Goal: Transaction & Acquisition: Purchase product/service

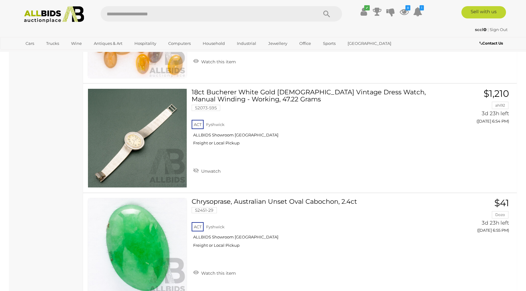
scroll to position [3493, 0]
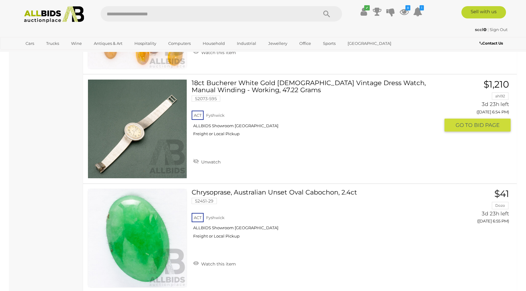
click at [241, 88] on link "18ct Bucherer White Gold Ladies Vintage Dress Watch, Manual Winding - Working, …" at bounding box center [318, 110] width 244 height 62
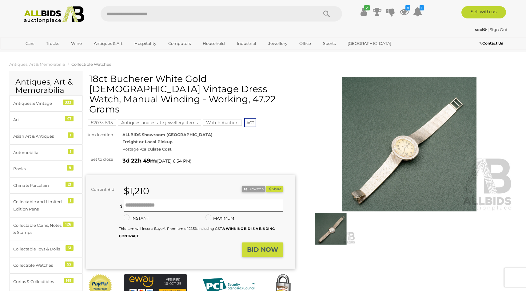
click at [410, 136] on img at bounding box center [409, 144] width 209 height 135
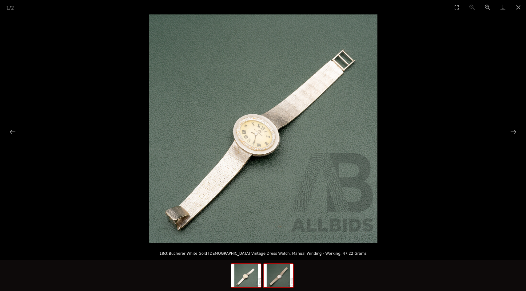
click at [281, 286] on img at bounding box center [279, 275] width 30 height 23
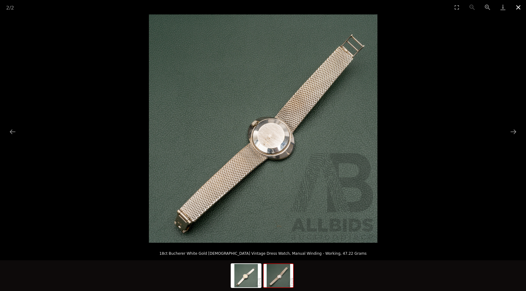
click at [520, 7] on button "Close gallery" at bounding box center [518, 7] width 15 height 14
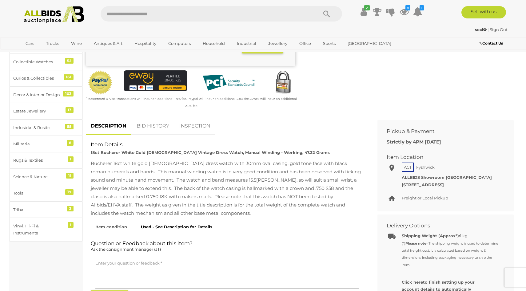
scroll to position [218, 0]
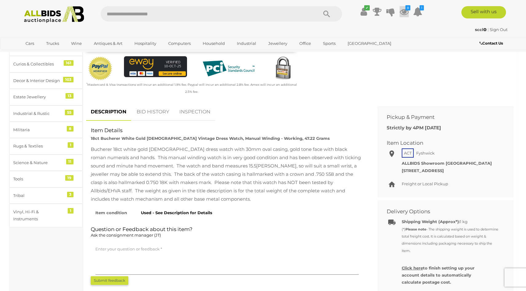
click at [403, 12] on icon at bounding box center [404, 11] width 9 height 11
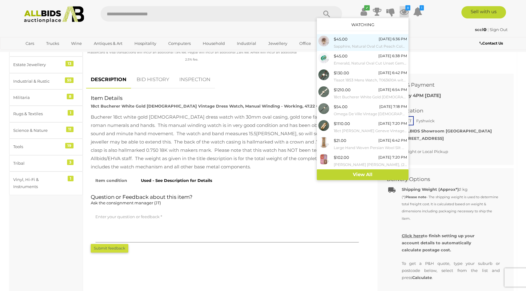
scroll to position [249, 0]
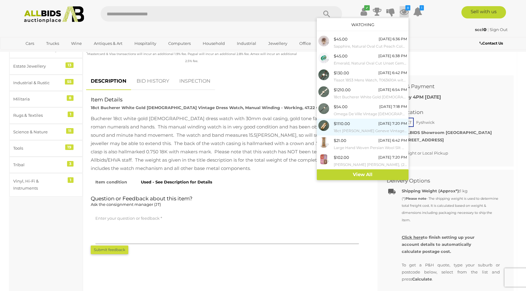
click at [347, 126] on div "$1110.00" at bounding box center [342, 123] width 16 height 7
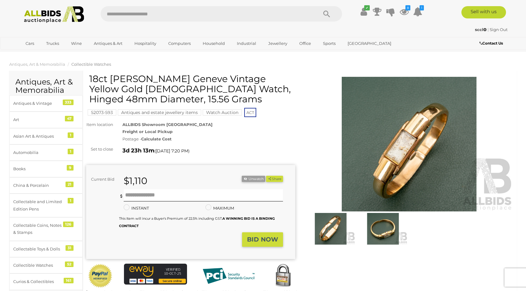
click at [384, 195] on img at bounding box center [409, 144] width 209 height 135
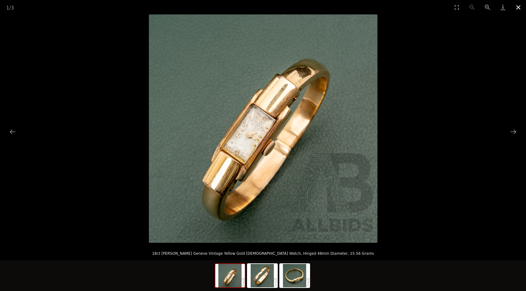
click at [514, 8] on button "Close gallery" at bounding box center [518, 7] width 15 height 14
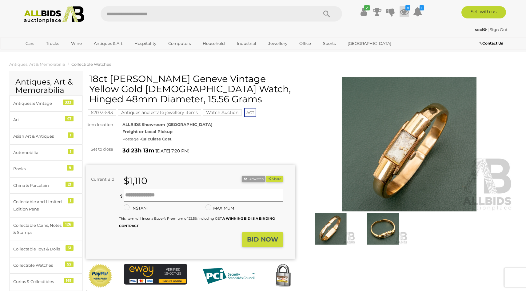
click at [405, 11] on icon at bounding box center [404, 11] width 9 height 11
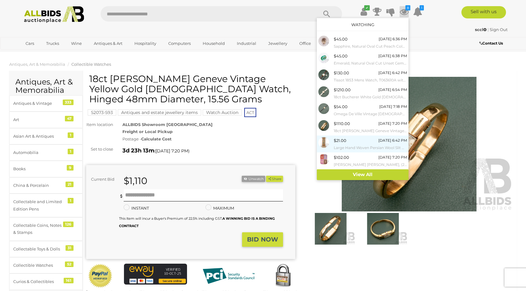
click at [354, 143] on div "$21.00 Wednesday 6:42 PM Large Hand Woven Persian Wool Slit Weave Kilim Runner …" at bounding box center [370, 144] width 73 height 14
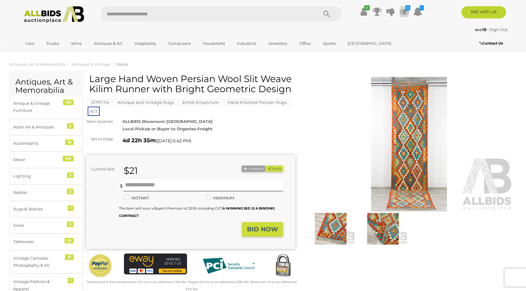
click at [406, 13] on icon at bounding box center [404, 11] width 9 height 11
